Goal: Task Accomplishment & Management: Manage account settings

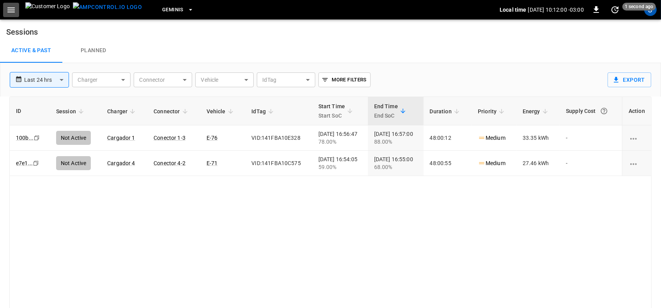
click at [11, 14] on icon "button" at bounding box center [11, 10] width 10 height 10
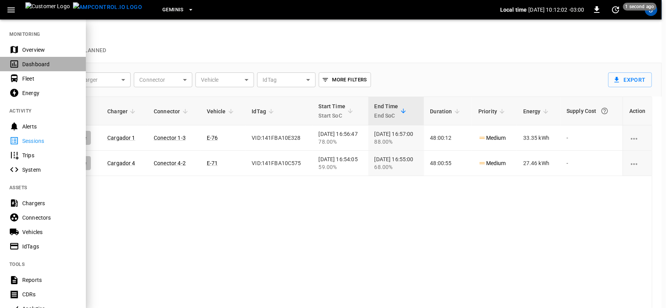
click at [24, 65] on div "Dashboard" at bounding box center [49, 64] width 54 height 8
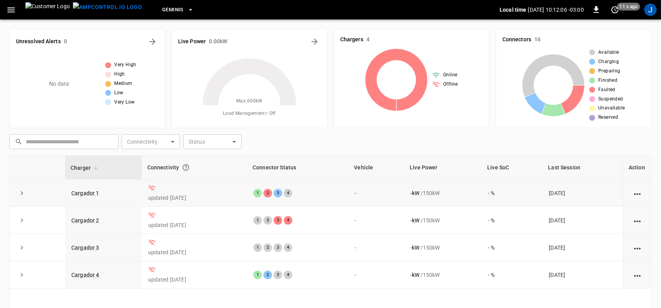
click at [149, 190] on icon at bounding box center [152, 188] width 8 height 8
click at [78, 74] on div "No data" at bounding box center [69, 84] width 62 height 62
click at [59, 77] on div "No data" at bounding box center [69, 84] width 62 height 62
click at [151, 42] on icon "All Alerts" at bounding box center [152, 42] width 6 height 6
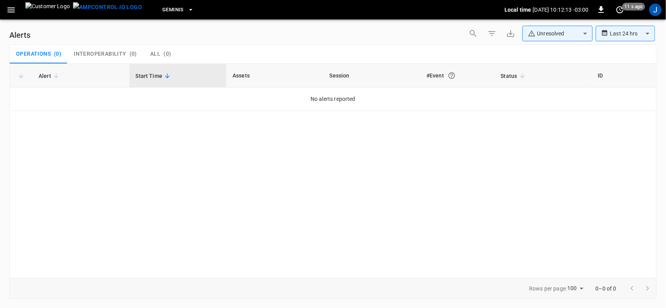
click at [155, 78] on span "Start Time" at bounding box center [154, 75] width 37 height 9
click at [338, 78] on th "Session" at bounding box center [371, 76] width 97 height 24
click at [440, 76] on div "#Event" at bounding box center [457, 76] width 62 height 14
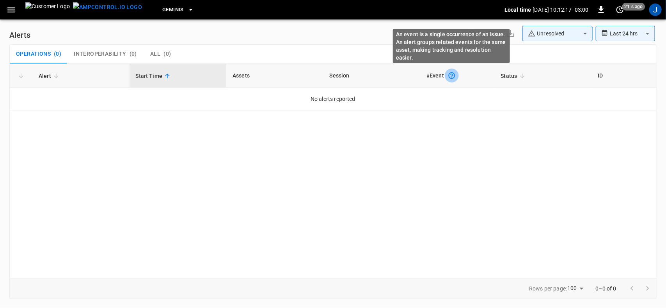
click at [449, 75] on icon "An event is a single occurrence of an issue. An alert groups related events for…" at bounding box center [452, 76] width 8 height 8
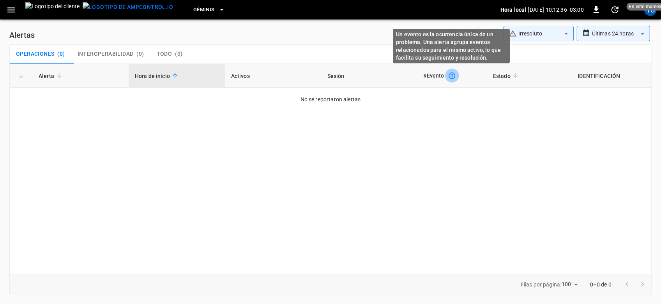
click at [451, 77] on icon "Un evento es la ocurrencia única de un problema. Una alerta agrupa eventos rela…" at bounding box center [452, 76] width 8 height 8
click at [445, 48] on body "**********" at bounding box center [330, 150] width 661 height 301
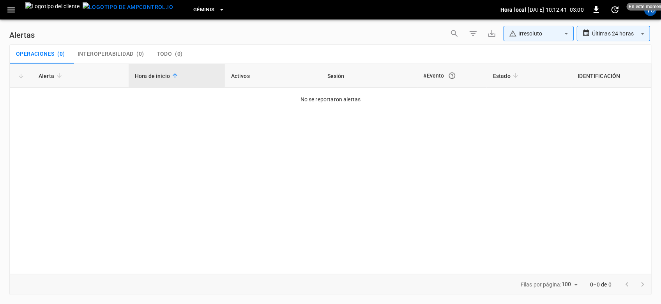
click at [434, 77] on font "#Evento" at bounding box center [434, 76] width 21 height 6
click at [515, 73] on icon at bounding box center [516, 75] width 5 height 5
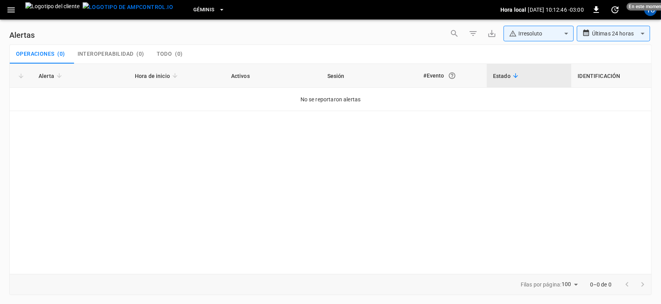
click at [603, 74] on font "IDENTIFICACIÓN" at bounding box center [599, 76] width 43 height 6
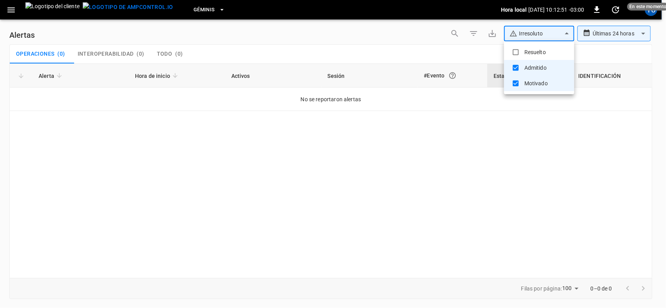
click at [567, 32] on body "**********" at bounding box center [333, 153] width 666 height 306
type input "**********"
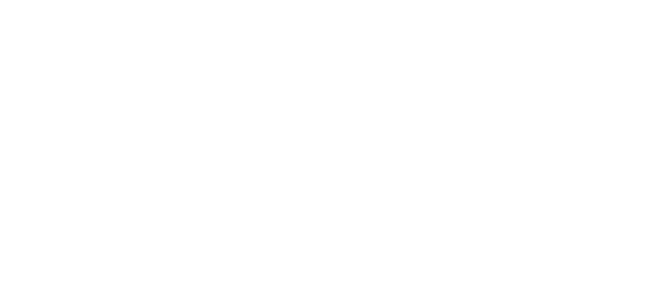
click at [476, 3] on html "Texto original Valora esta traducción Tu opinión servirá para ayudar a mejorar …" at bounding box center [333, 1] width 666 height 3
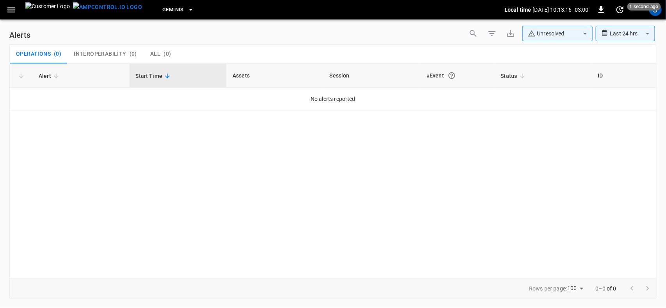
click at [9, 11] on icon "button" at bounding box center [11, 10] width 10 height 10
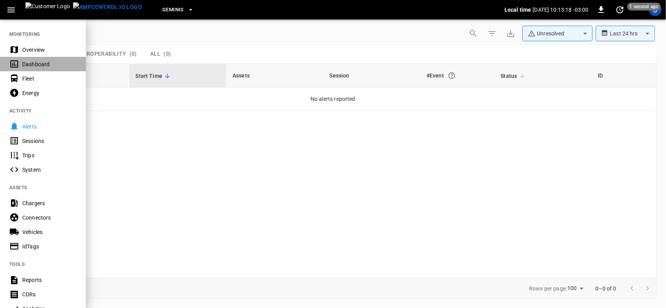
click at [31, 62] on div "Dashboard" at bounding box center [49, 64] width 54 height 8
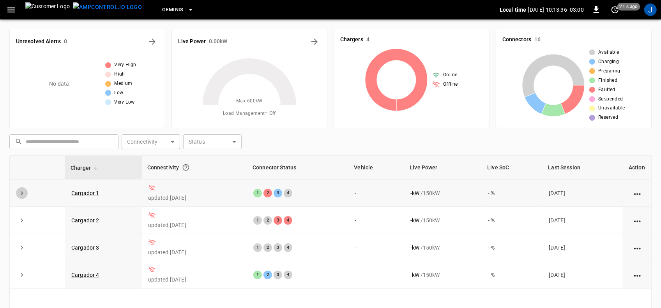
click at [20, 197] on icon "expand row" at bounding box center [22, 193] width 8 height 8
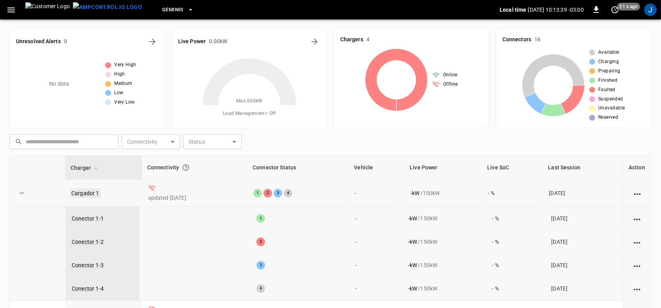
click at [86, 192] on link "Cargador 1" at bounding box center [85, 193] width 31 height 9
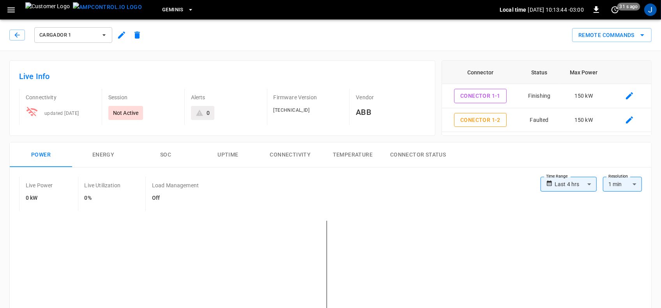
click at [122, 114] on p "Not Active" at bounding box center [126, 113] width 26 height 8
click at [125, 111] on p "Not Active" at bounding box center [126, 113] width 26 height 8
click at [69, 110] on div "updated [DATE]" at bounding box center [58, 110] width 41 height 15
click at [32, 113] on icon at bounding box center [32, 112] width 12 height 12
click at [292, 154] on button "Connectivity" at bounding box center [290, 155] width 62 height 25
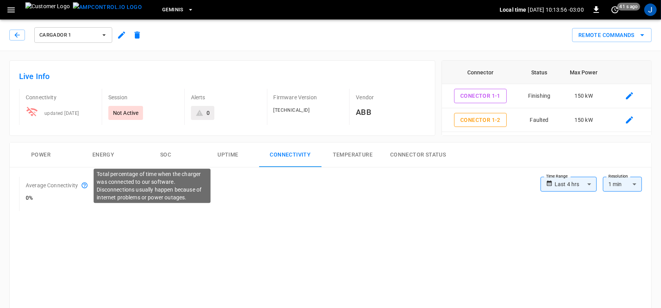
click at [84, 184] on icon at bounding box center [84, 185] width 7 height 7
click at [128, 183] on p "Total percentage of time when the charger was connected to our software. Discon…" at bounding box center [152, 185] width 111 height 31
click at [129, 184] on p "Total percentage of time when the charger was connected to our software. Discon…" at bounding box center [152, 185] width 111 height 31
click at [133, 191] on p "Total percentage of time when the charger was connected to our software. Discon…" at bounding box center [152, 185] width 111 height 31
click at [136, 184] on p "Total percentage of time when the charger was connected to our software. Discon…" at bounding box center [152, 185] width 111 height 31
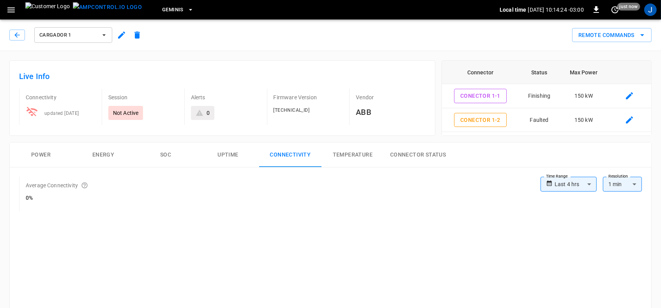
click at [199, 113] on icon at bounding box center [199, 113] width 7 height 6
click at [212, 112] on div "0" at bounding box center [202, 113] width 23 height 14
click at [357, 156] on button "Temperature" at bounding box center [353, 155] width 62 height 25
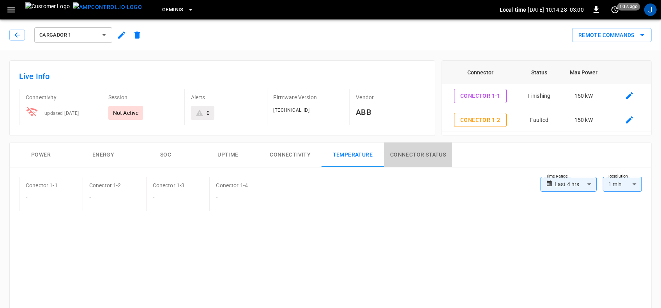
click at [410, 154] on button "Connector Status" at bounding box center [418, 155] width 68 height 25
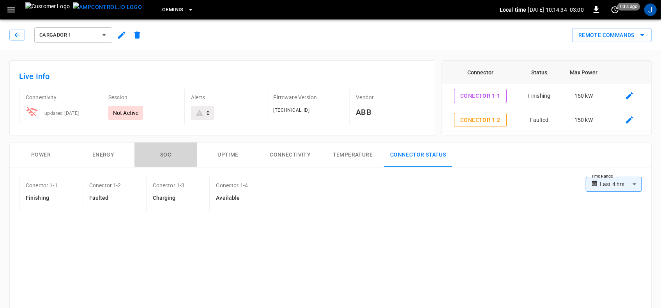
click at [166, 153] on button "SOC" at bounding box center [166, 155] width 62 height 25
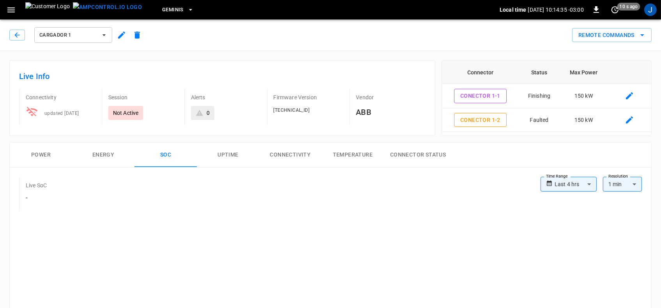
click at [98, 151] on button "Energy" at bounding box center [103, 155] width 62 height 25
click at [30, 156] on button "Power" at bounding box center [41, 155] width 62 height 25
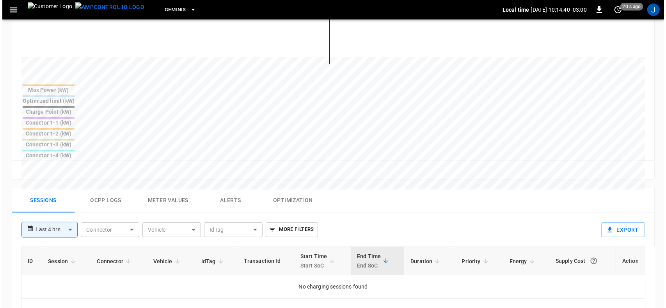
scroll to position [292, 0]
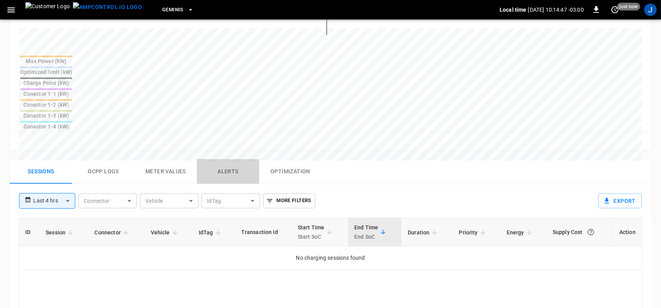
click at [224, 159] on button "Alerts" at bounding box center [228, 171] width 62 height 25
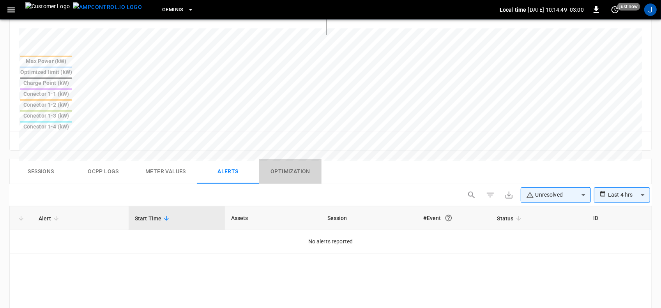
click at [294, 159] on button "Optimization" at bounding box center [290, 171] width 62 height 25
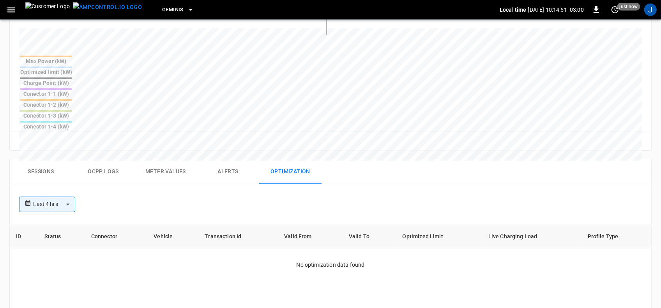
click at [104, 159] on button "Ocpp logs" at bounding box center [103, 171] width 62 height 25
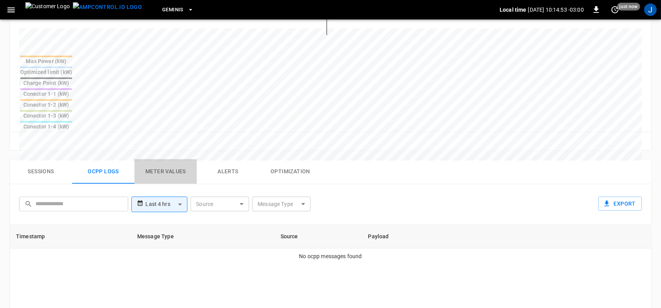
click at [162, 159] on button "Meter Values" at bounding box center [166, 171] width 62 height 25
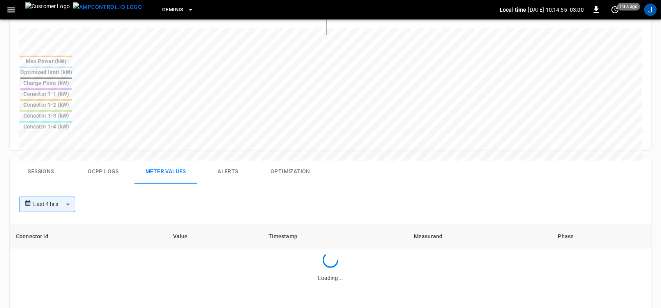
click at [37, 159] on button "Sessions" at bounding box center [41, 171] width 62 height 25
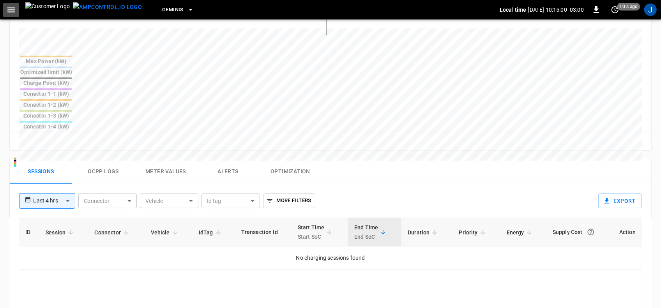
click at [11, 9] on icon "button" at bounding box center [11, 10] width 10 height 10
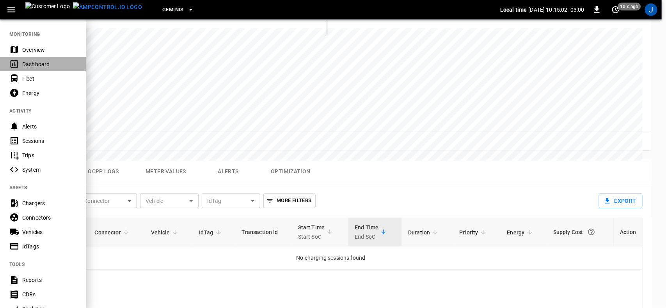
click at [24, 66] on div "Dashboard" at bounding box center [49, 64] width 54 height 8
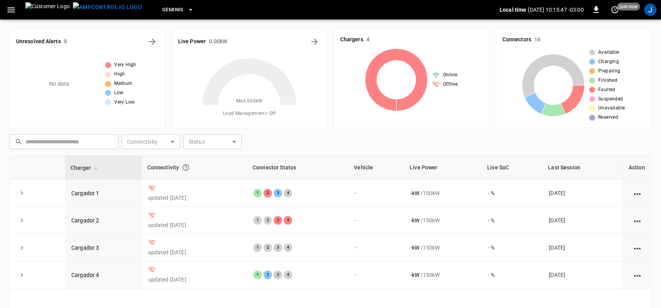
click at [189, 10] on icon "button" at bounding box center [190, 10] width 3 height 2
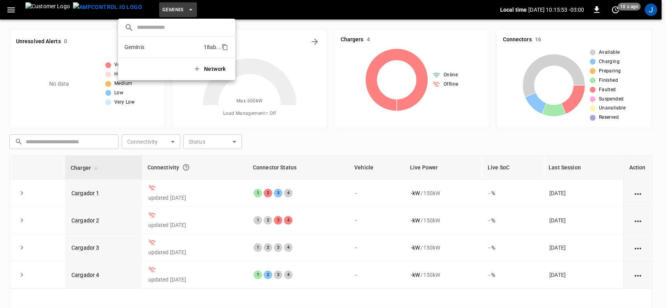
click at [149, 49] on p "Geminis" at bounding box center [162, 47] width 76 height 8
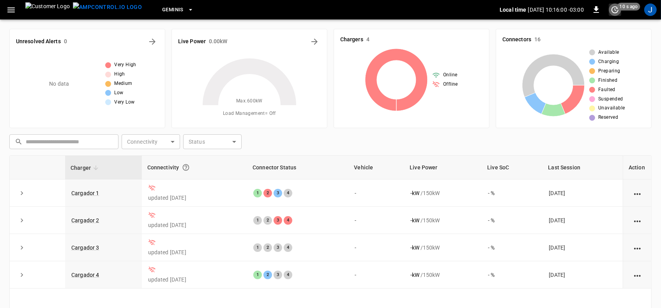
click at [615, 10] on icon "set refresh interval" at bounding box center [615, 9] width 9 height 9
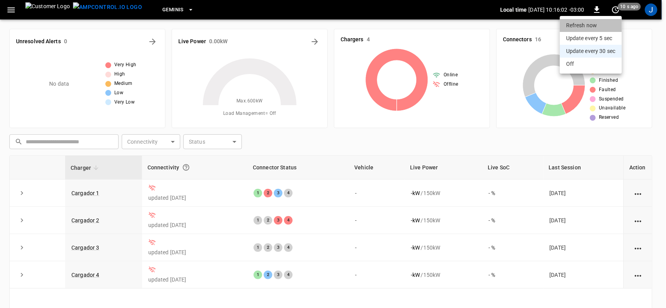
click at [597, 24] on li "Refresh now" at bounding box center [591, 25] width 62 height 13
click at [581, 66] on li "Off" at bounding box center [591, 64] width 62 height 13
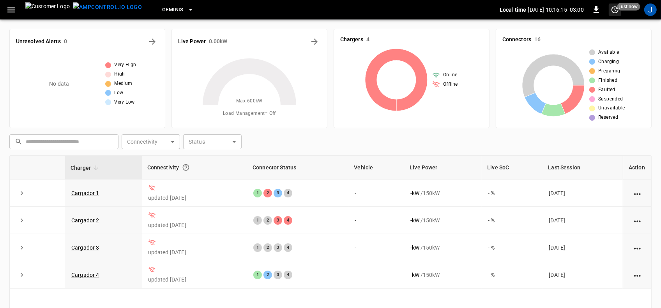
click at [618, 12] on icon "set refresh interval" at bounding box center [615, 9] width 9 height 9
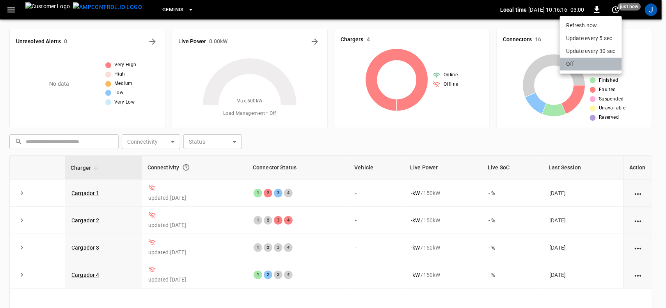
click at [576, 65] on li "Off" at bounding box center [591, 64] width 62 height 13
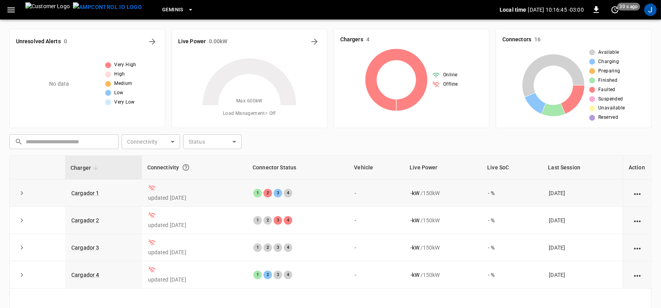
click at [639, 194] on icon "action cell options" at bounding box center [637, 194] width 7 height 2
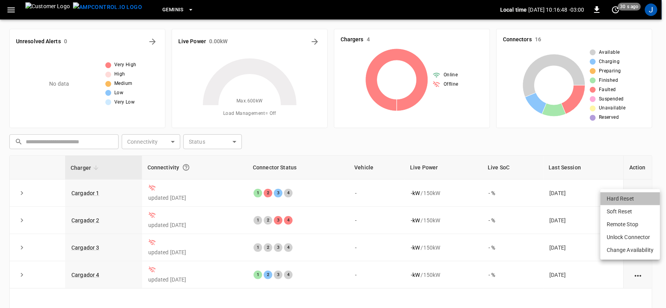
click at [625, 198] on li "Hard Reset" at bounding box center [630, 199] width 60 height 13
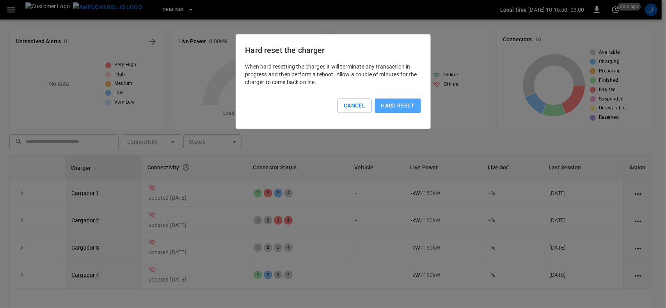
click at [397, 104] on button "Hard reset" at bounding box center [398, 106] width 46 height 14
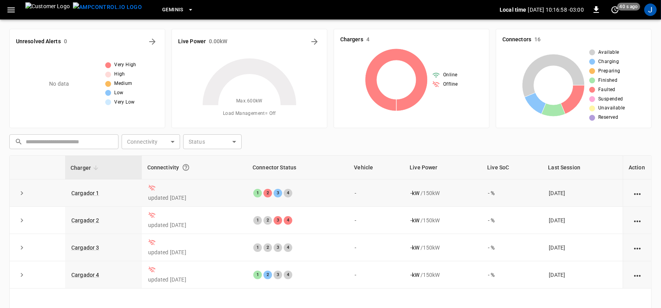
click at [149, 189] on icon at bounding box center [152, 188] width 8 height 8
click at [11, 8] on icon "button" at bounding box center [11, 10] width 10 height 10
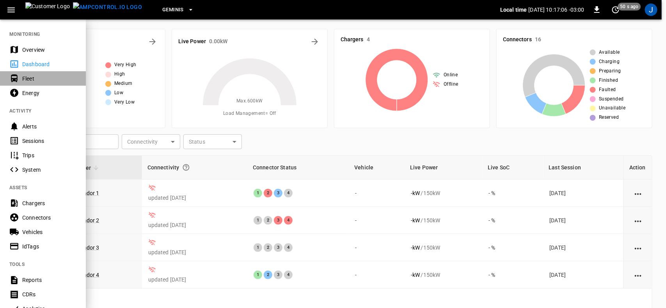
click at [24, 79] on div "Fleet" at bounding box center [49, 79] width 54 height 8
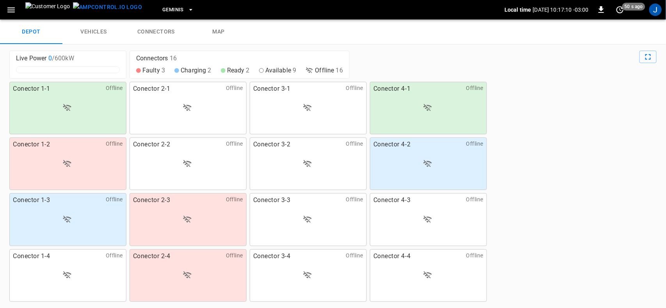
click at [303, 108] on icon at bounding box center [307, 107] width 9 height 9
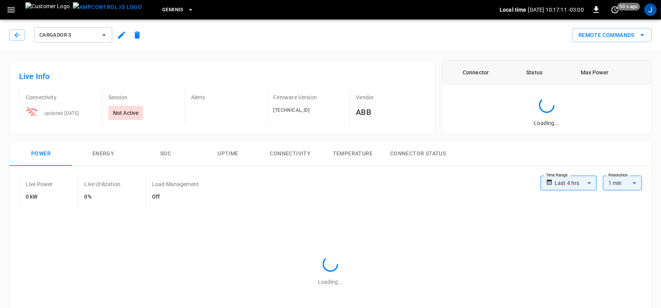
type input "**********"
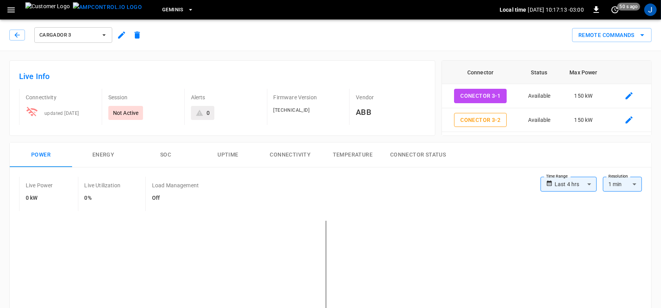
click at [127, 111] on p "Not Active" at bounding box center [126, 113] width 26 height 8
drag, startPoint x: 57, startPoint y: 112, endPoint x: 35, endPoint y: 113, distance: 21.8
click at [53, 112] on span "updated [DATE]" at bounding box center [61, 113] width 35 height 5
click at [30, 113] on icon at bounding box center [31, 111] width 11 height 9
drag, startPoint x: 37, startPoint y: 96, endPoint x: 36, endPoint y: 83, distance: 12.5
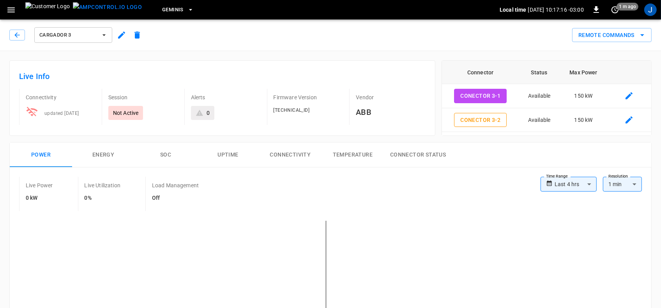
click at [37, 94] on p "Connectivity" at bounding box center [61, 98] width 70 height 8
click at [36, 75] on h6 "Live Info" at bounding box center [222, 76] width 407 height 12
click at [305, 154] on button "Connectivity" at bounding box center [290, 155] width 62 height 25
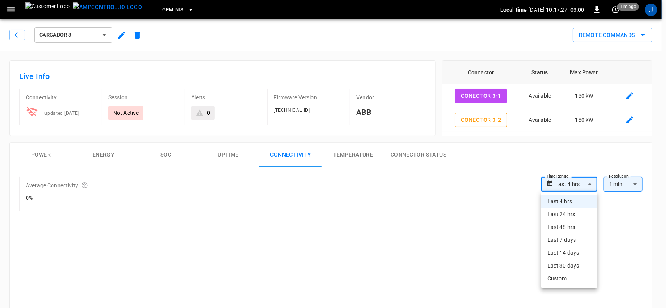
click at [568, 240] on li "Last 7 days" at bounding box center [569, 240] width 56 height 13
type input "**********"
type input "***"
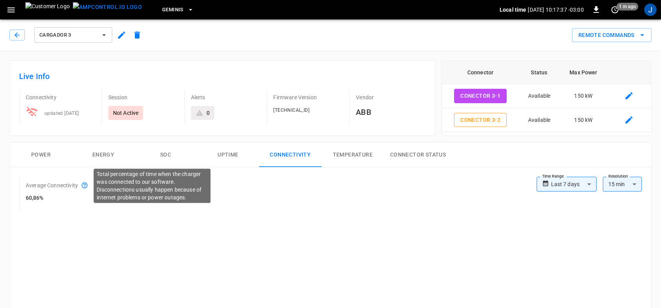
click at [85, 184] on icon at bounding box center [85, 186] width 6 height 6
click at [108, 183] on p "Total percentage of time when the charger was connected to our software. Discon…" at bounding box center [152, 185] width 111 height 31
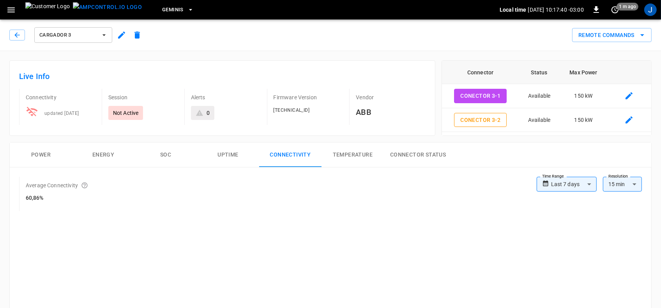
click at [61, 184] on p "Average Connectivity" at bounding box center [52, 186] width 52 height 8
click at [19, 36] on icon "button" at bounding box center [17, 35] width 8 height 8
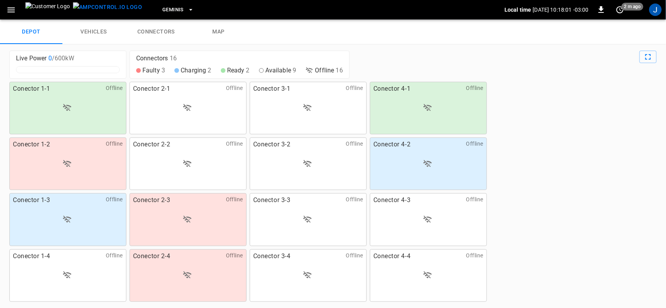
click at [221, 32] on link "map" at bounding box center [218, 31] width 62 height 25
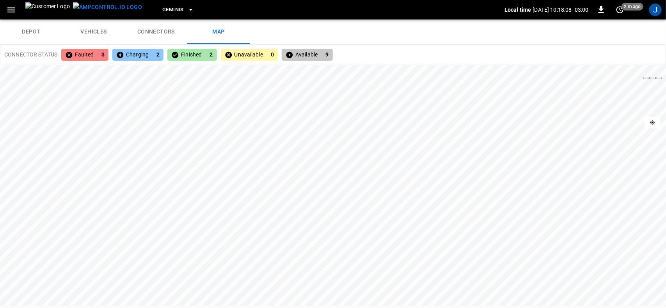
click at [165, 31] on link "connectors" at bounding box center [156, 31] width 62 height 25
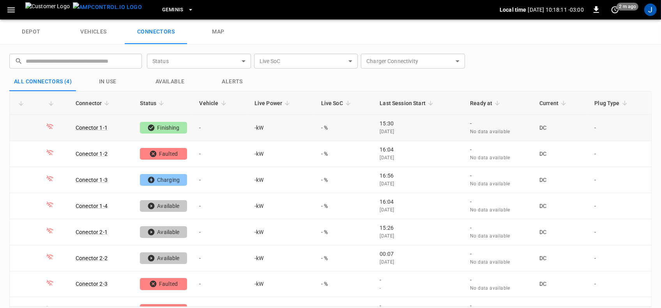
click at [52, 124] on icon at bounding box center [50, 127] width 8 height 8
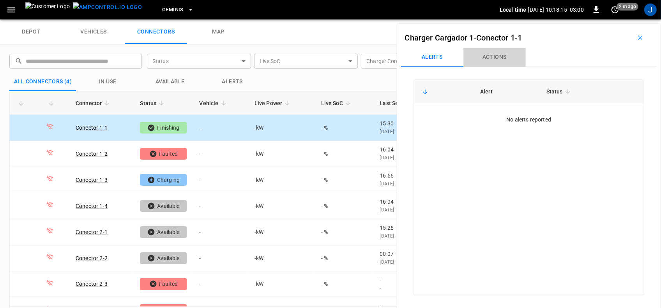
click at [492, 58] on button "Actions" at bounding box center [495, 57] width 62 height 19
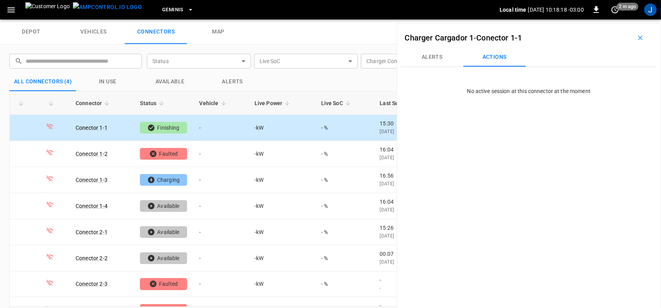
click at [11, 9] on icon "button" at bounding box center [11, 10] width 10 height 10
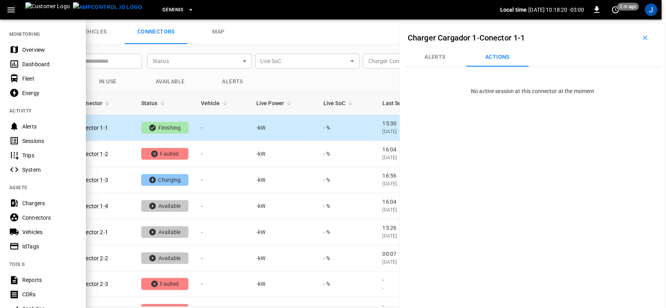
click at [31, 201] on div "Chargers" at bounding box center [49, 204] width 54 height 8
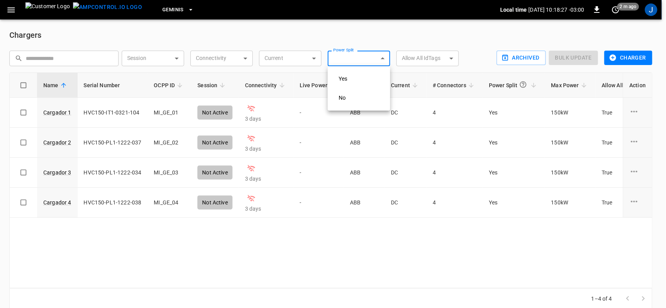
click at [352, 60] on body "Geminis Local time [DATE] 10:18:27 -03:00 0 2 m ago J Chargers ​ ​ Session ​ Se…" at bounding box center [333, 159] width 666 height 319
click at [340, 81] on div "Yes" at bounding box center [343, 79] width 18 height 14
type input "***"
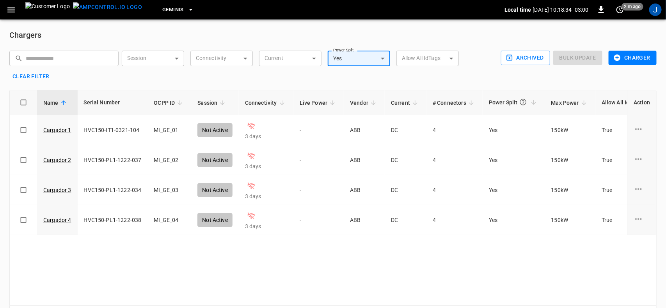
click at [247, 56] on body "Geminis Local time [DATE] 10:18:34 -03:00 0 2 m ago J Chargers ​ ​ Session ​ Se…" at bounding box center [333, 168] width 666 height 336
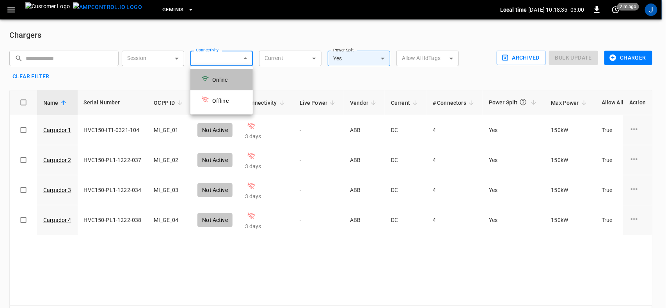
click at [220, 78] on div "Online" at bounding box center [215, 80] width 36 height 16
type input "******"
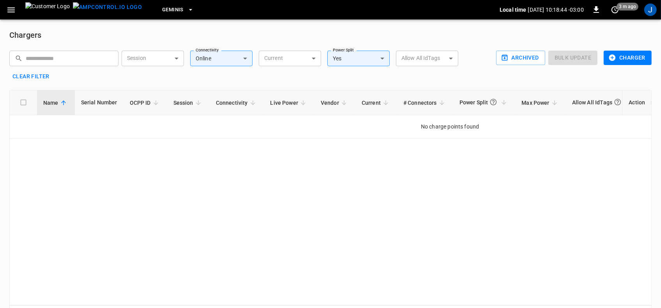
click at [24, 102] on th at bounding box center [23, 102] width 27 height 25
click at [21, 101] on th at bounding box center [23, 102] width 27 height 25
click at [625, 59] on button "Charger" at bounding box center [628, 58] width 48 height 14
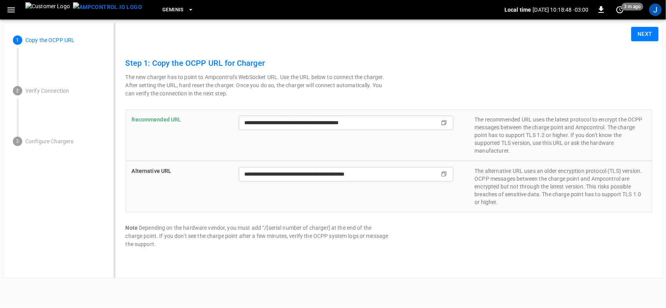
type input "**********"
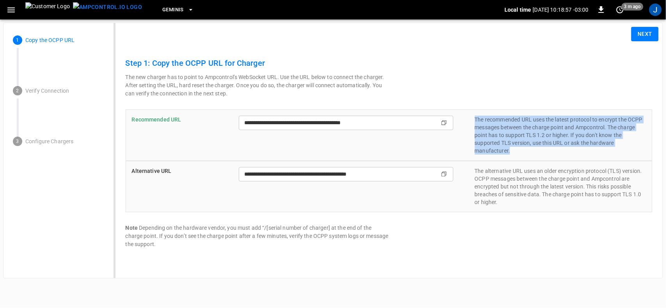
drag, startPoint x: 476, startPoint y: 119, endPoint x: 649, endPoint y: 147, distance: 175.8
click at [649, 147] on div "**********" at bounding box center [389, 135] width 527 height 51
copy p "The recommended URL uses the latest protocol to encrypt the OCPP messages betwe…"
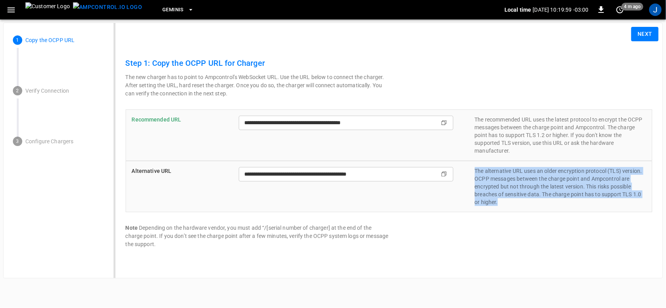
drag, startPoint x: 476, startPoint y: 172, endPoint x: 638, endPoint y: 199, distance: 164.9
click at [638, 199] on p "The alternative URL uses an older encryption protocol (TLS) version. OCPP messa…" at bounding box center [561, 186] width 172 height 39
copy p "The alternative URL uses an older encryption protocol (TLS) version. OCPP messa…"
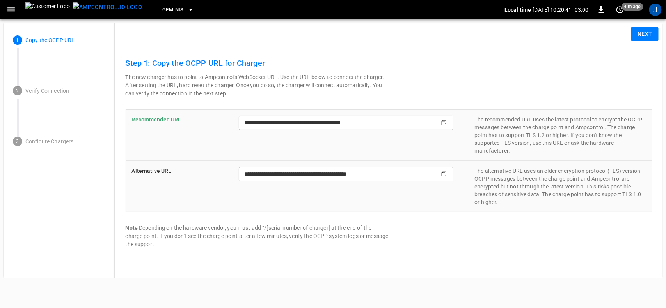
click at [48, 89] on p "Verify Connection" at bounding box center [64, 91] width 79 height 8
click at [643, 34] on button "Next" at bounding box center [644, 34] width 27 height 14
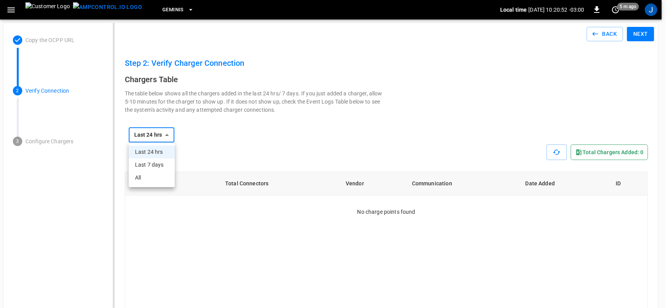
click at [151, 163] on li "Last 7 days" at bounding box center [152, 165] width 46 height 13
type input "**********"
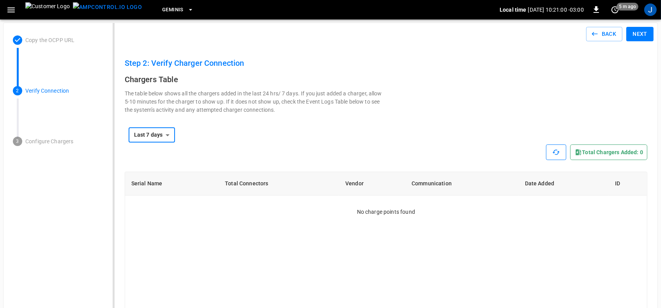
click at [554, 153] on icon "button" at bounding box center [556, 152] width 7 height 5
click at [11, 8] on icon "button" at bounding box center [11, 10] width 10 height 10
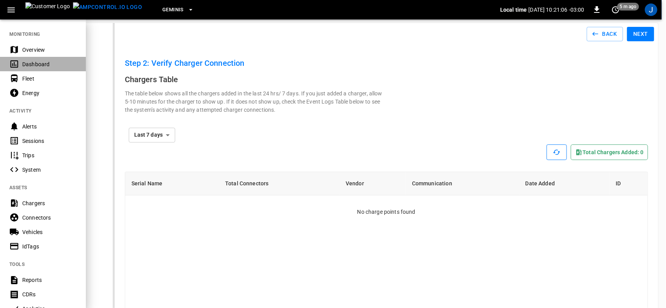
click at [23, 60] on div "Dashboard" at bounding box center [49, 64] width 54 height 8
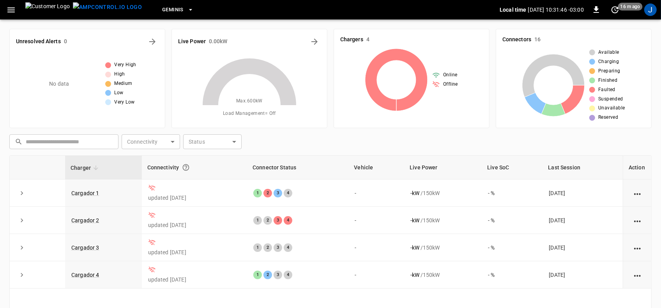
click at [257, 73] on icon at bounding box center [250, 81] width 94 height 47
drag, startPoint x: 257, startPoint y: 72, endPoint x: 235, endPoint y: 43, distance: 36.2
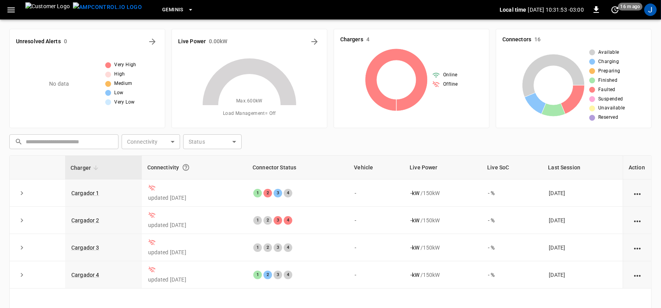
click at [235, 43] on div "Live Power 0.00 kW" at bounding box center [249, 41] width 143 height 12
click at [598, 11] on icon "button" at bounding box center [596, 9] width 9 height 9
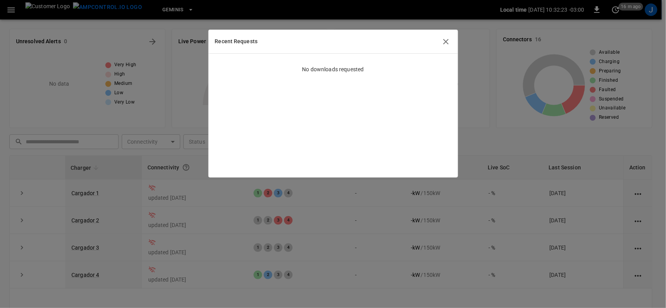
click at [445, 40] on icon "button" at bounding box center [445, 41] width 9 height 9
